Goal: Task Accomplishment & Management: Use online tool/utility

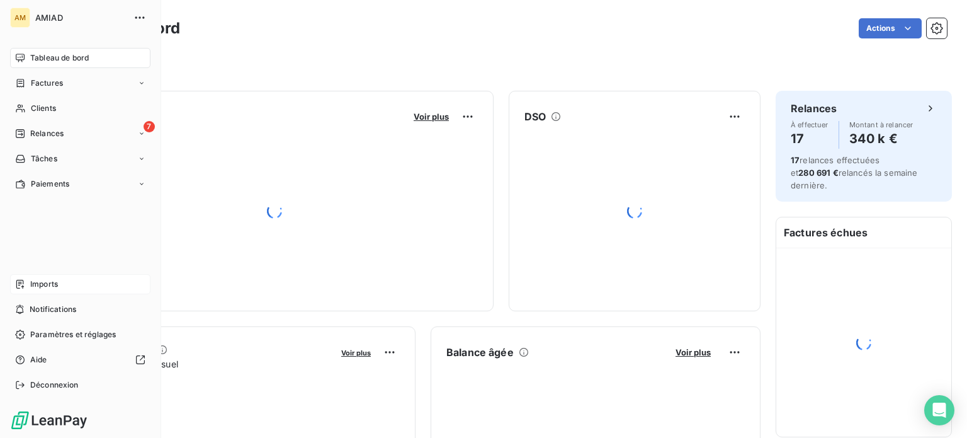
click at [31, 280] on span "Imports" at bounding box center [44, 283] width 28 height 11
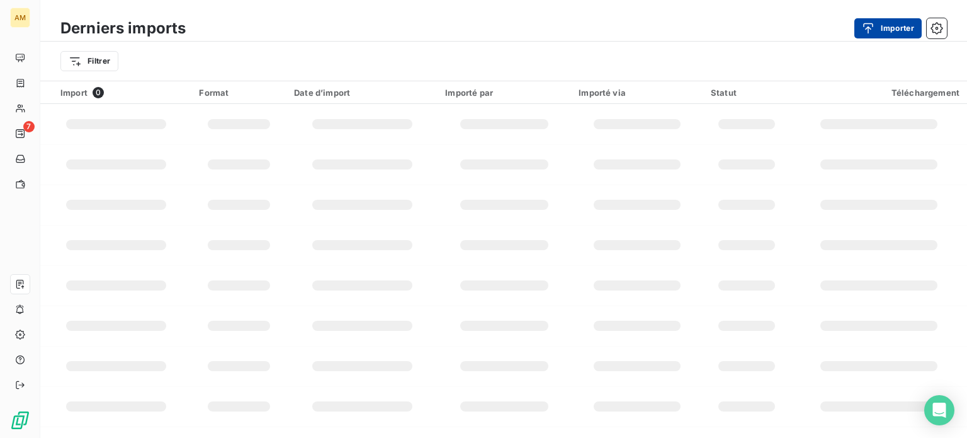
click at [889, 28] on button "Importer" at bounding box center [888, 28] width 67 height 20
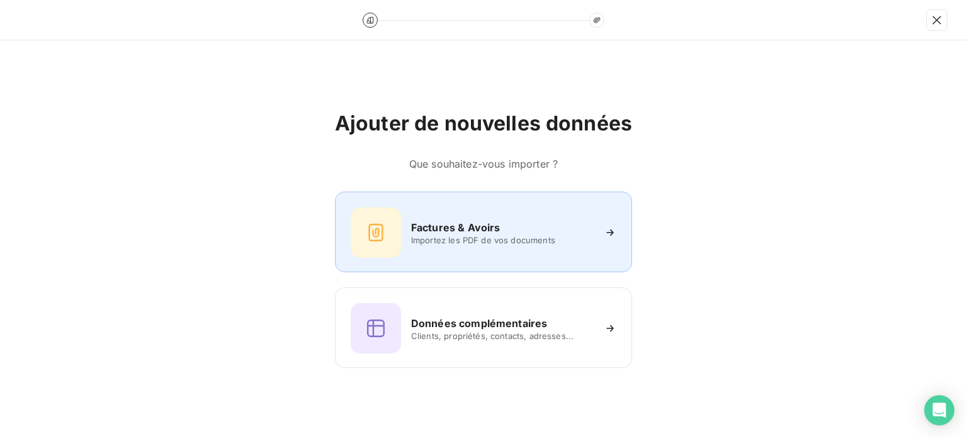
click at [501, 220] on div "Factures & Avoirs" at bounding box center [502, 227] width 183 height 15
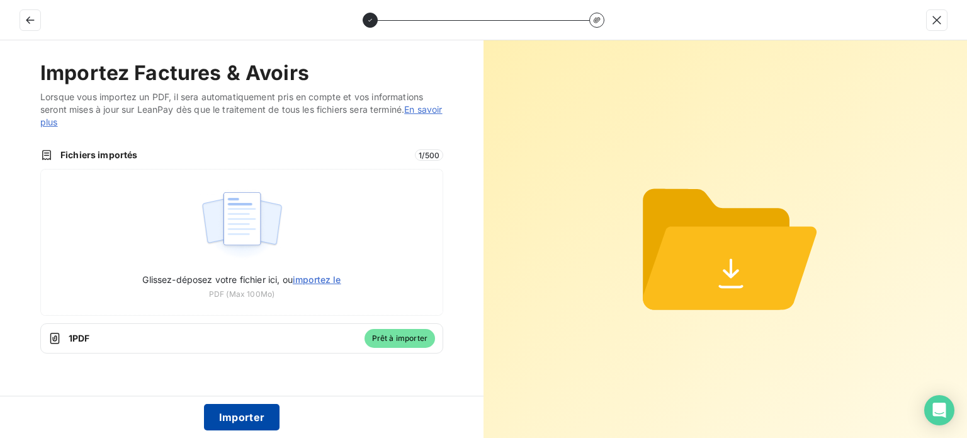
click at [249, 416] on button "Importer" at bounding box center [242, 417] width 76 height 26
